Goal: Obtain resource: Download file/media

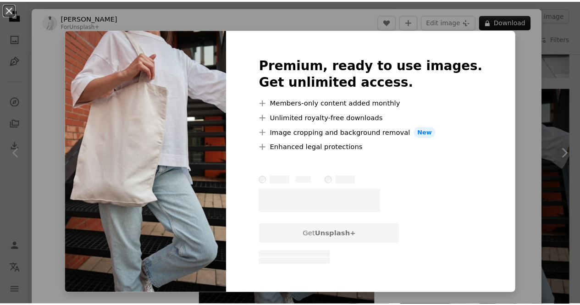
scroll to position [46, 0]
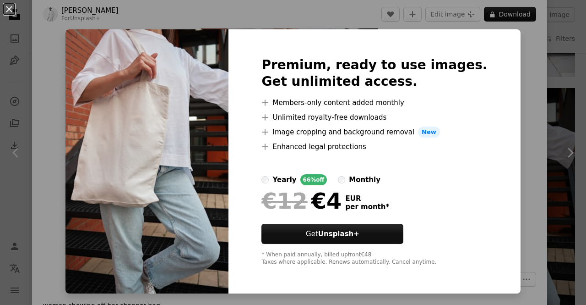
click at [512, 109] on div "An X shape Premium, ready to use images. Get unlimited access. A plus sign Memb…" at bounding box center [293, 152] width 586 height 305
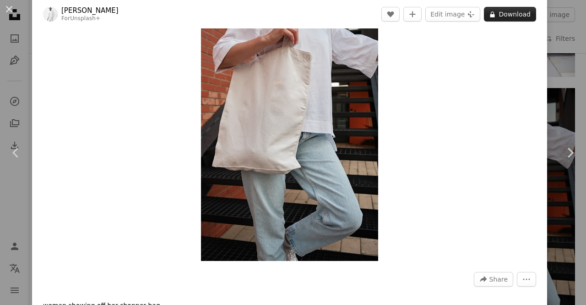
click at [511, 17] on button "A lock Download" at bounding box center [510, 14] width 52 height 15
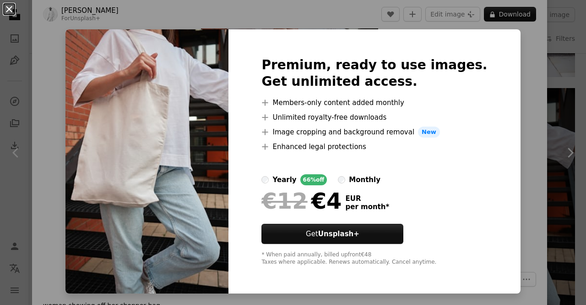
click at [12, 9] on button "An X shape" at bounding box center [9, 9] width 11 height 11
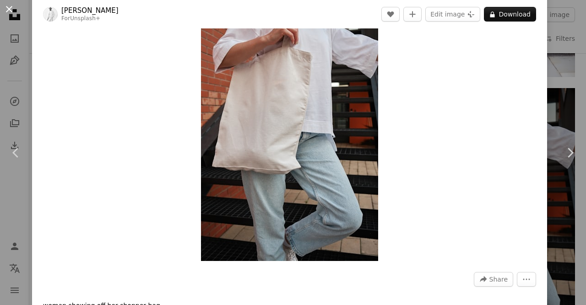
click at [12, 11] on button "An X shape" at bounding box center [9, 9] width 11 height 11
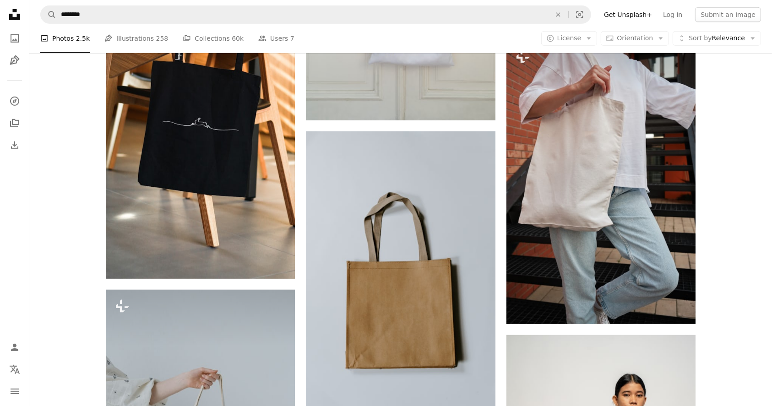
scroll to position [598, 0]
